Goal: Information Seeking & Learning: Learn about a topic

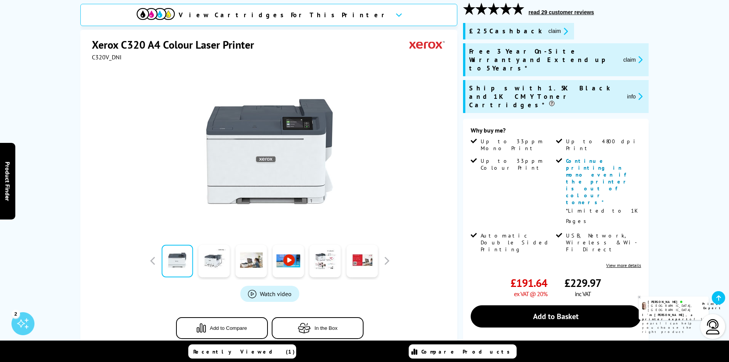
scroll to position [128, 0]
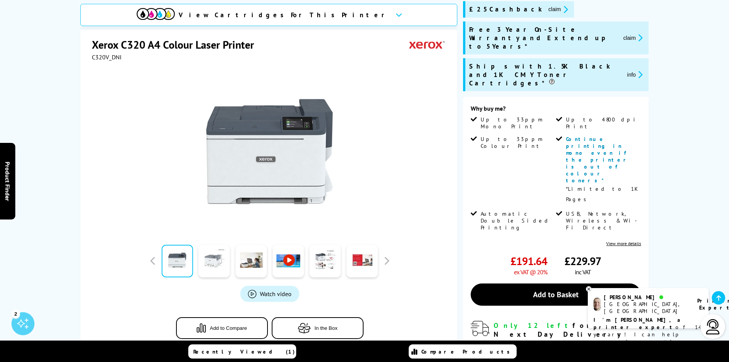
click at [220, 262] on link at bounding box center [214, 261] width 31 height 33
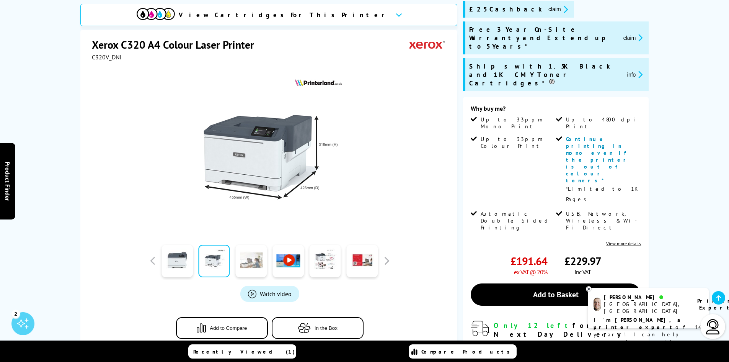
click at [248, 261] on link at bounding box center [250, 261] width 31 height 33
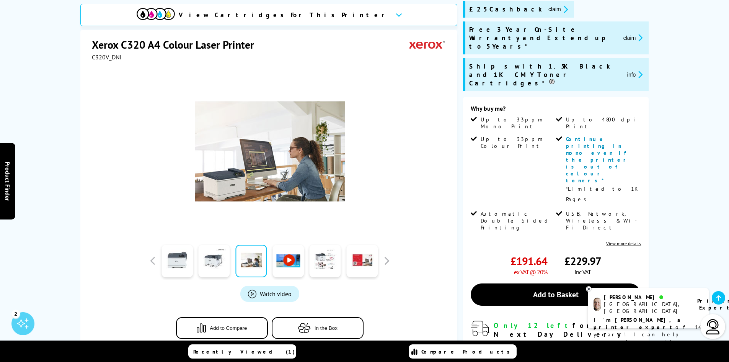
click at [293, 270] on link at bounding box center [288, 261] width 31 height 33
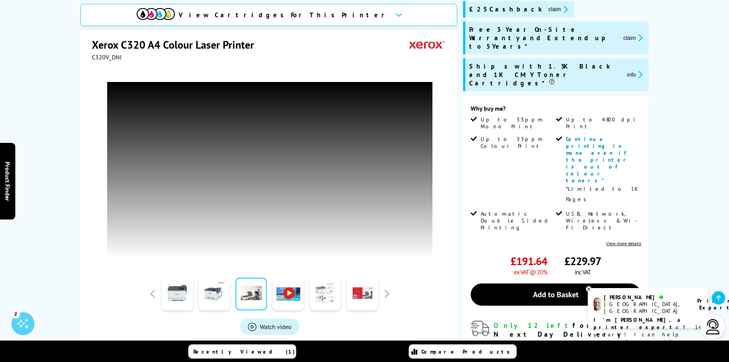
click at [320, 286] on link at bounding box center [325, 294] width 31 height 33
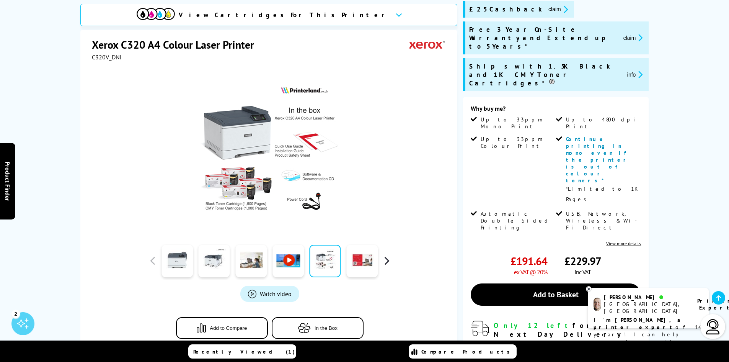
click at [387, 261] on button "button" at bounding box center [386, 260] width 11 height 11
